Goal: Information Seeking & Learning: Find specific fact

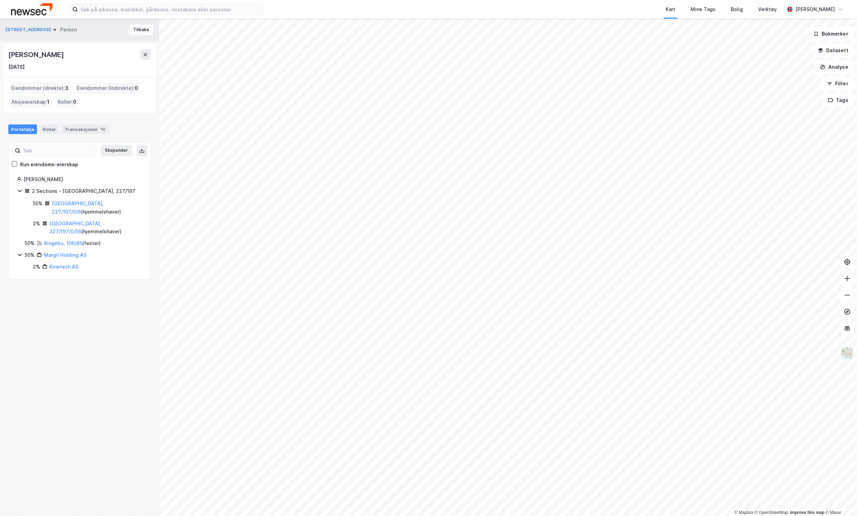
click at [133, 31] on button "Tilbake" at bounding box center [141, 29] width 25 height 11
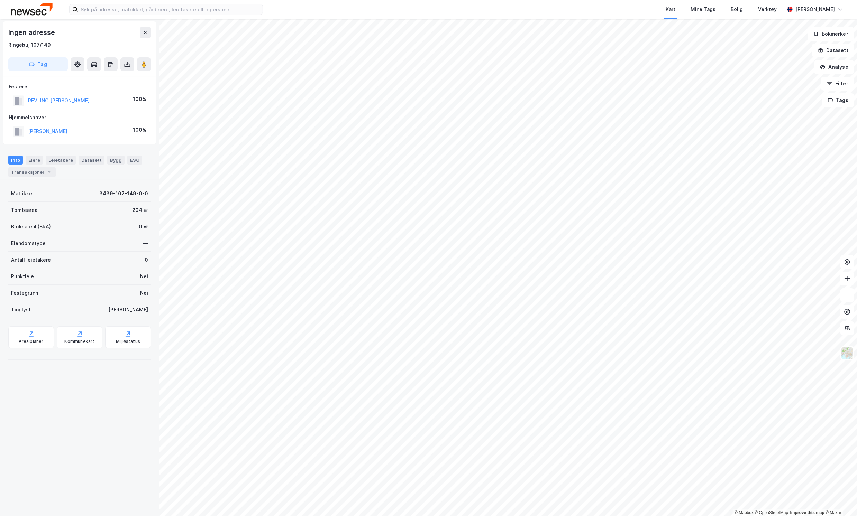
click at [62, 128] on div "[PERSON_NAME]" at bounding box center [47, 131] width 39 height 8
click at [0, 0] on button "[PERSON_NAME]" at bounding box center [0, 0] width 0 height 0
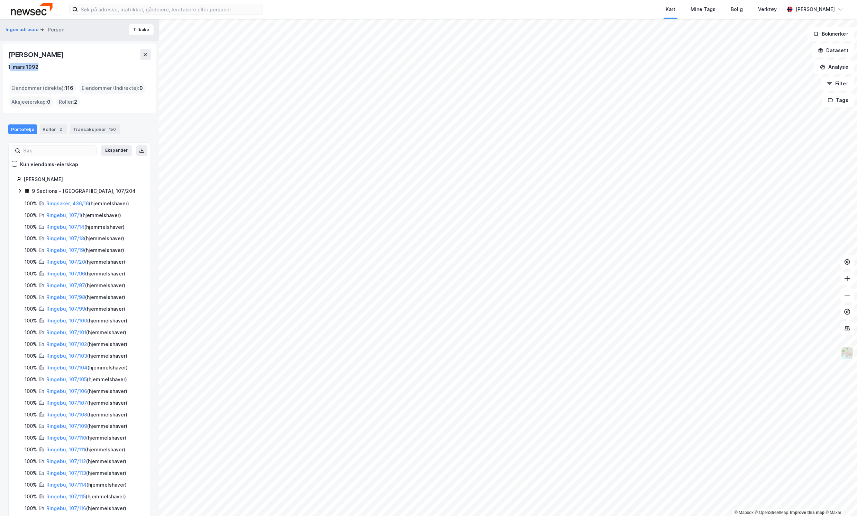
drag, startPoint x: 10, startPoint y: 65, endPoint x: 43, endPoint y: 76, distance: 35.0
click at [43, 76] on div "[PERSON_NAME] [DATE]" at bounding box center [80, 60] width 154 height 33
click at [47, 72] on div "[PERSON_NAME] [DATE]" at bounding box center [80, 60] width 154 height 33
drag, startPoint x: 55, startPoint y: 57, endPoint x: 6, endPoint y: 51, distance: 49.4
click at [6, 51] on div "[PERSON_NAME] [DATE]" at bounding box center [80, 60] width 154 height 33
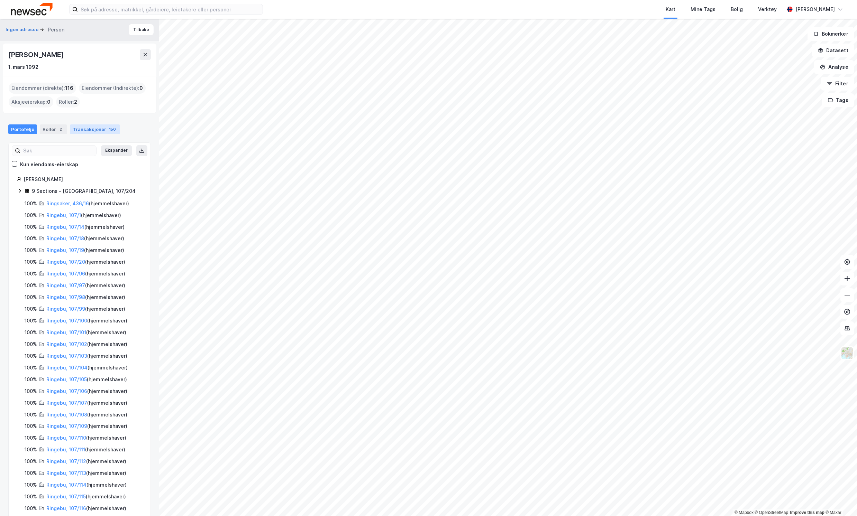
click at [83, 126] on div "Transaksjoner 150" at bounding box center [95, 130] width 50 height 10
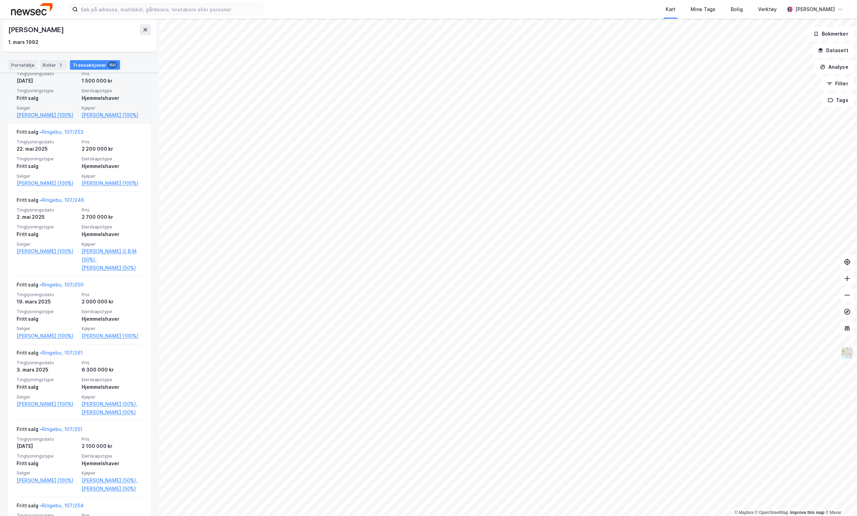
scroll to position [277, 0]
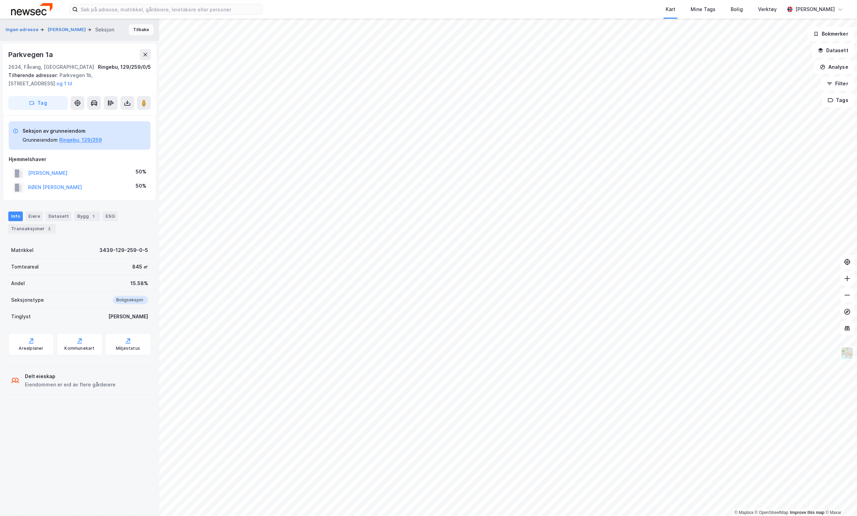
click at [129, 32] on button "Tilbake" at bounding box center [141, 29] width 25 height 11
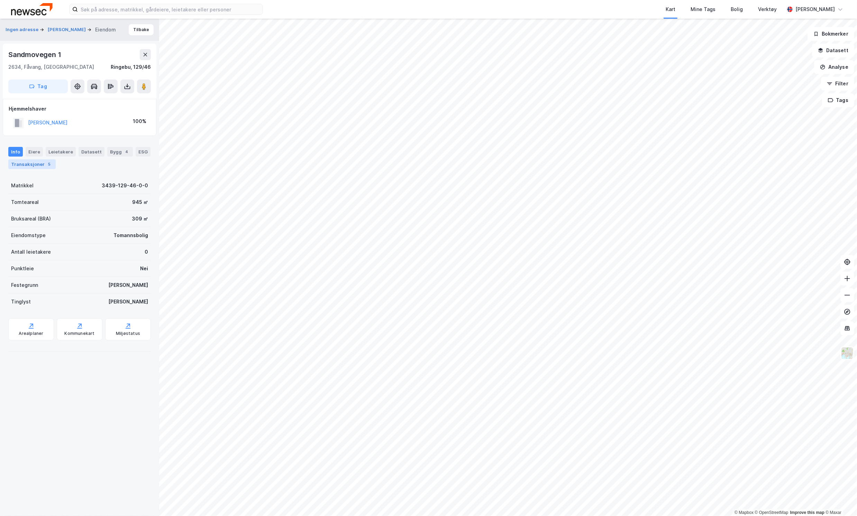
click at [35, 162] on div "Transaksjoner 5" at bounding box center [31, 164] width 47 height 10
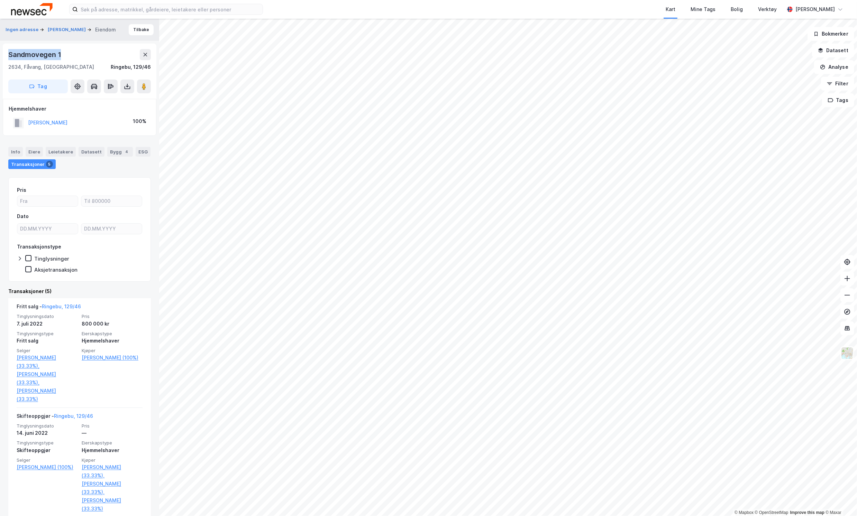
drag, startPoint x: 60, startPoint y: 53, endPoint x: 8, endPoint y: 59, distance: 51.8
click at [8, 59] on div "Sandmovegen 1" at bounding box center [35, 54] width 54 height 11
copy div "Sandmovegen 1"
click at [62, 119] on div "[PERSON_NAME]" at bounding box center [47, 123] width 39 height 8
click at [0, 0] on button "[PERSON_NAME]" at bounding box center [0, 0] width 0 height 0
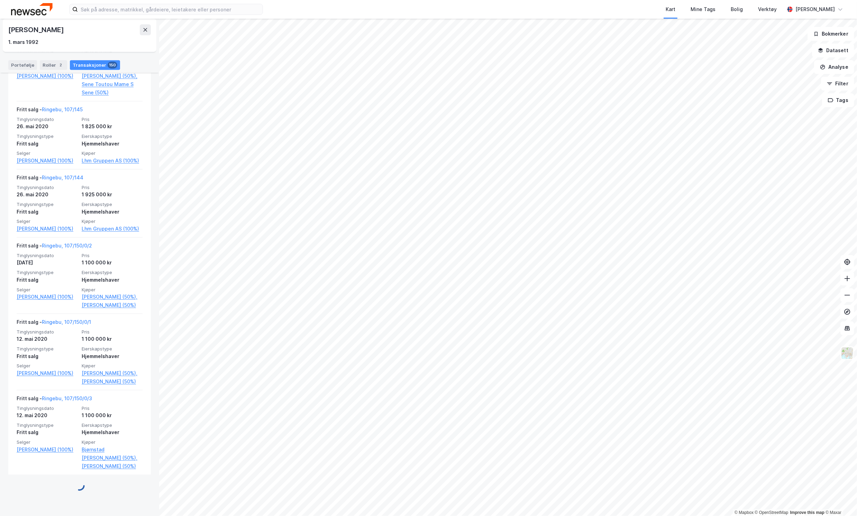
scroll to position [4613, 0]
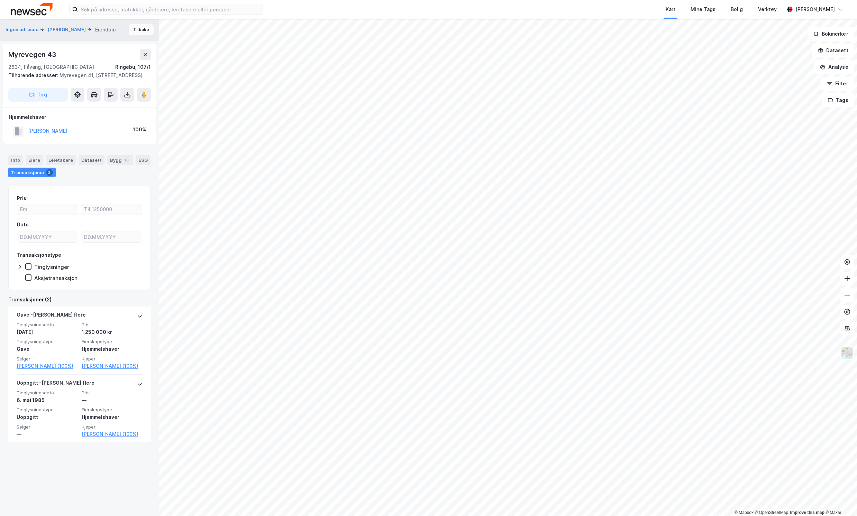
click at [131, 30] on button "Tilbake" at bounding box center [141, 29] width 25 height 11
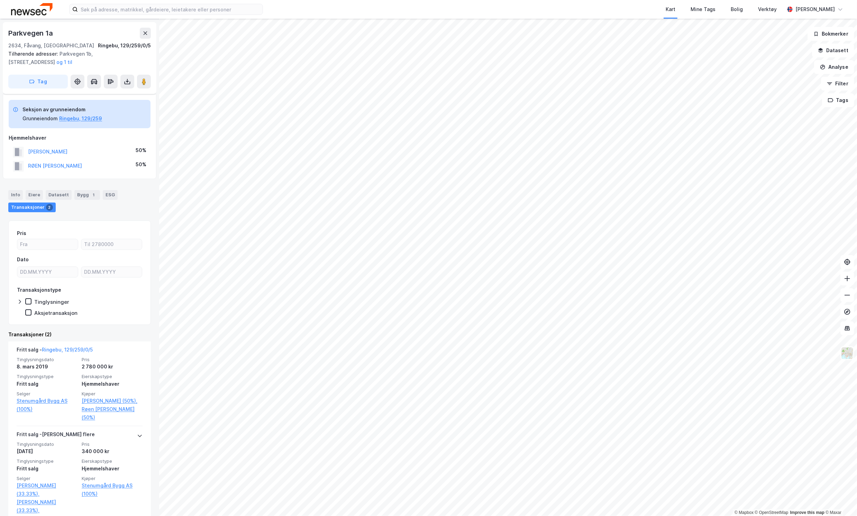
scroll to position [32, 0]
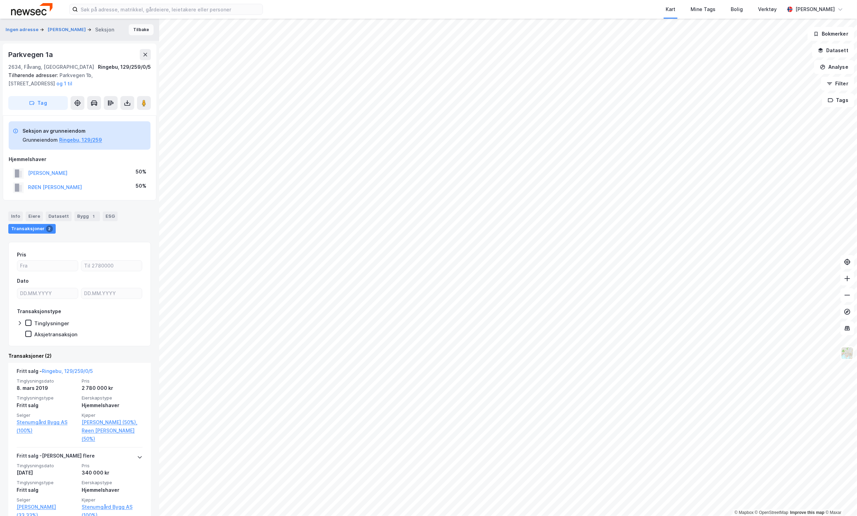
click at [136, 28] on button "Tilbake" at bounding box center [141, 29] width 25 height 11
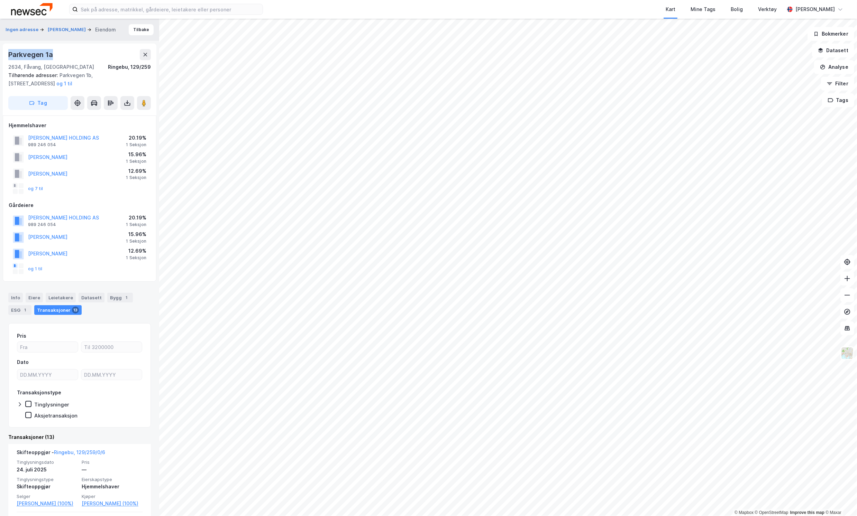
drag, startPoint x: 56, startPoint y: 57, endPoint x: 2, endPoint y: 57, distance: 54.3
click at [2, 57] on div "Ingen adresse [PERSON_NAME] Eiendom [STREET_ADDRESS][GEOGRAPHIC_DATA], 129/259 …" at bounding box center [79, 268] width 159 height 498
copy div "Parkvegen 1a"
click at [136, 28] on button "Tilbake" at bounding box center [141, 29] width 25 height 11
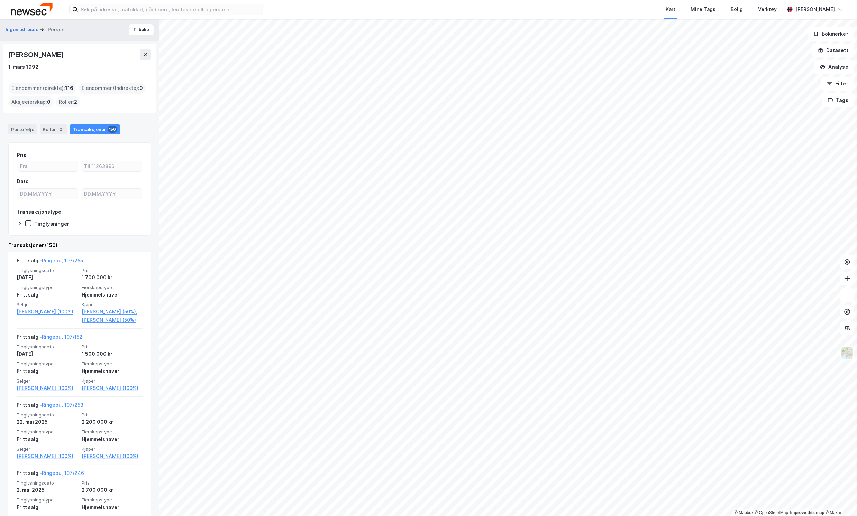
click at [815, 516] on html "Kart Mine Tags Bolig Verktøy [PERSON_NAME] © Mapbox © OpenStreetMap Improve thi…" at bounding box center [428, 258] width 857 height 516
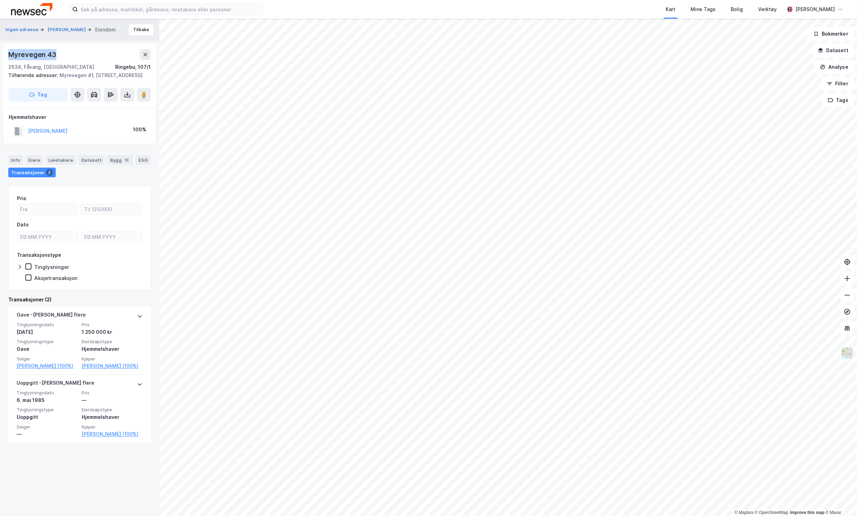
drag, startPoint x: 62, startPoint y: 53, endPoint x: 6, endPoint y: 49, distance: 56.2
click at [6, 49] on div "[STREET_ADDRESS], [STREET_ADDRESS] Tilhørende adresser: [STREET_ADDRESS], [STRE…" at bounding box center [80, 76] width 154 height 64
copy div "Myrevegen 43"
